Goal: Transaction & Acquisition: Purchase product/service

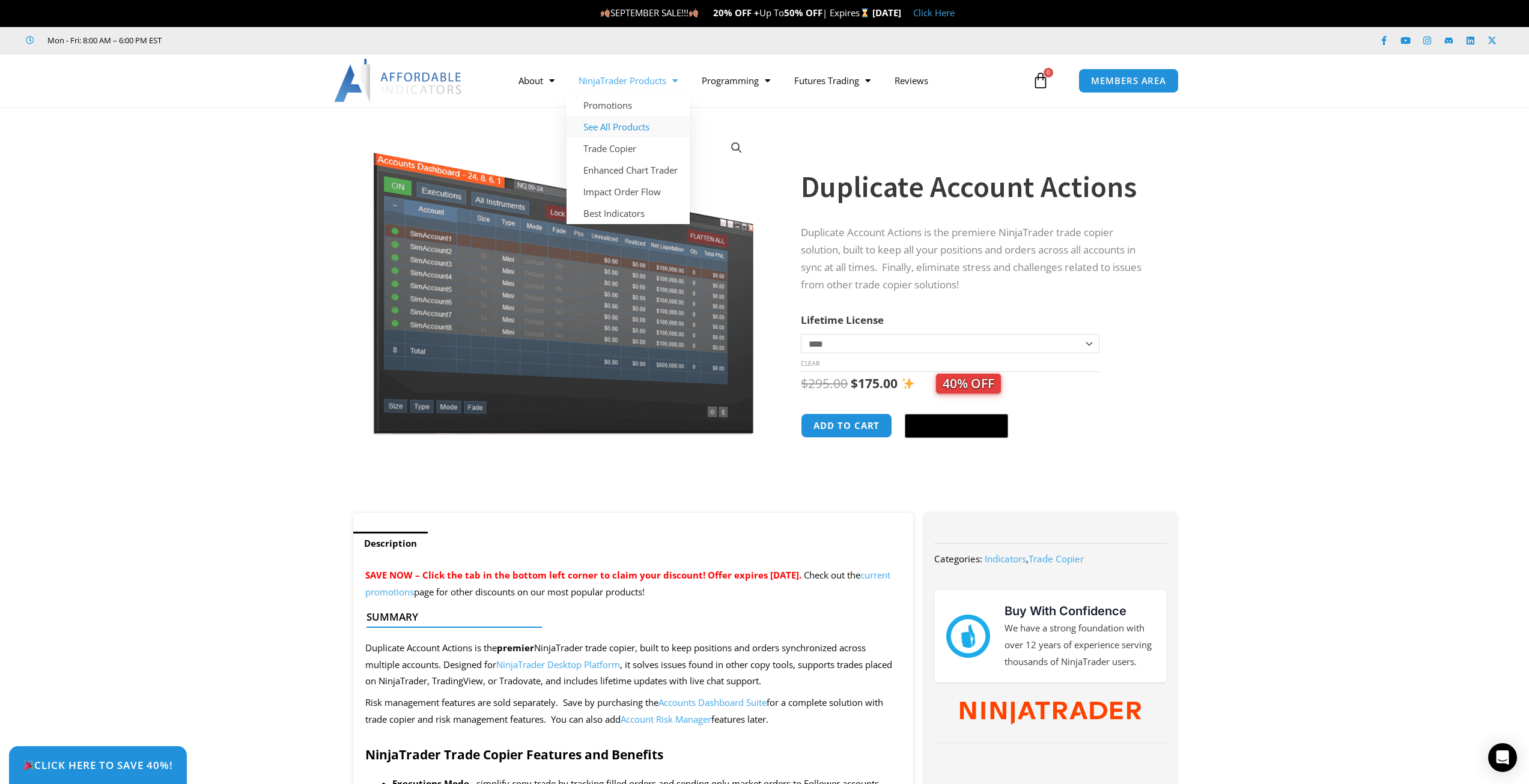
click at [654, 126] on link "See All Products" at bounding box center [628, 127] width 123 height 22
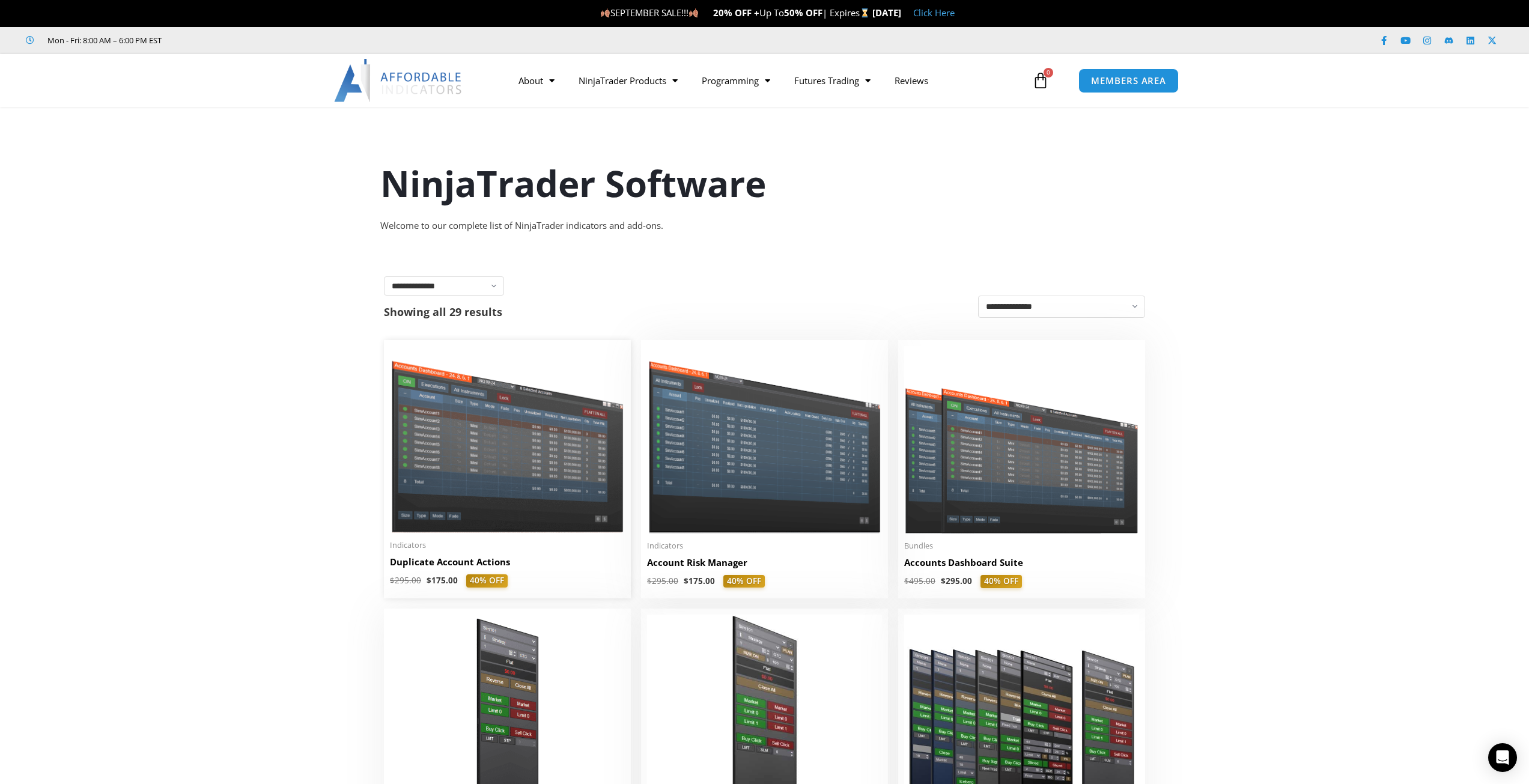
click at [432, 559] on h2 "Duplicate Account Actions" at bounding box center [507, 562] width 235 height 12
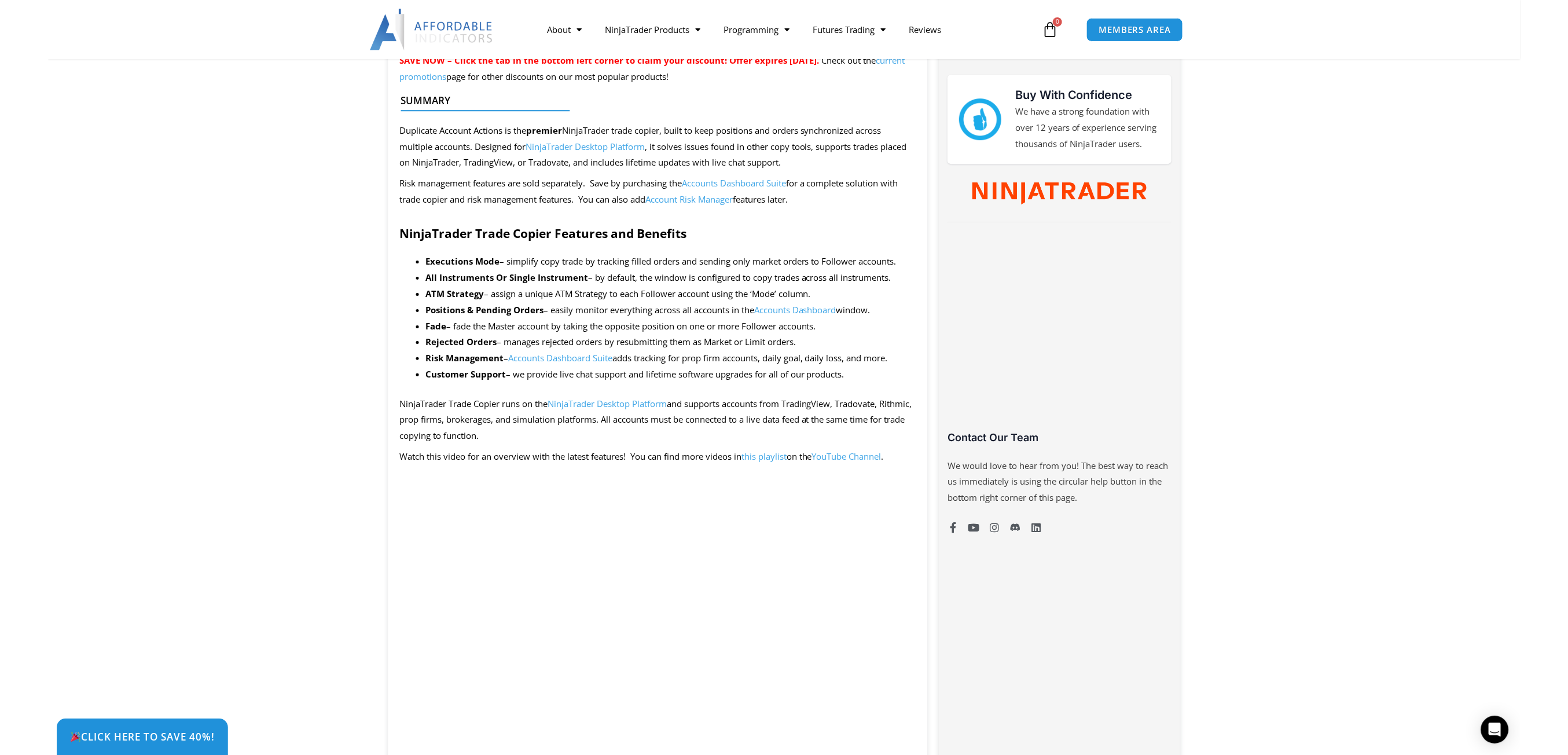
scroll to position [694, 0]
